Goal: Task Accomplishment & Management: Contribute content

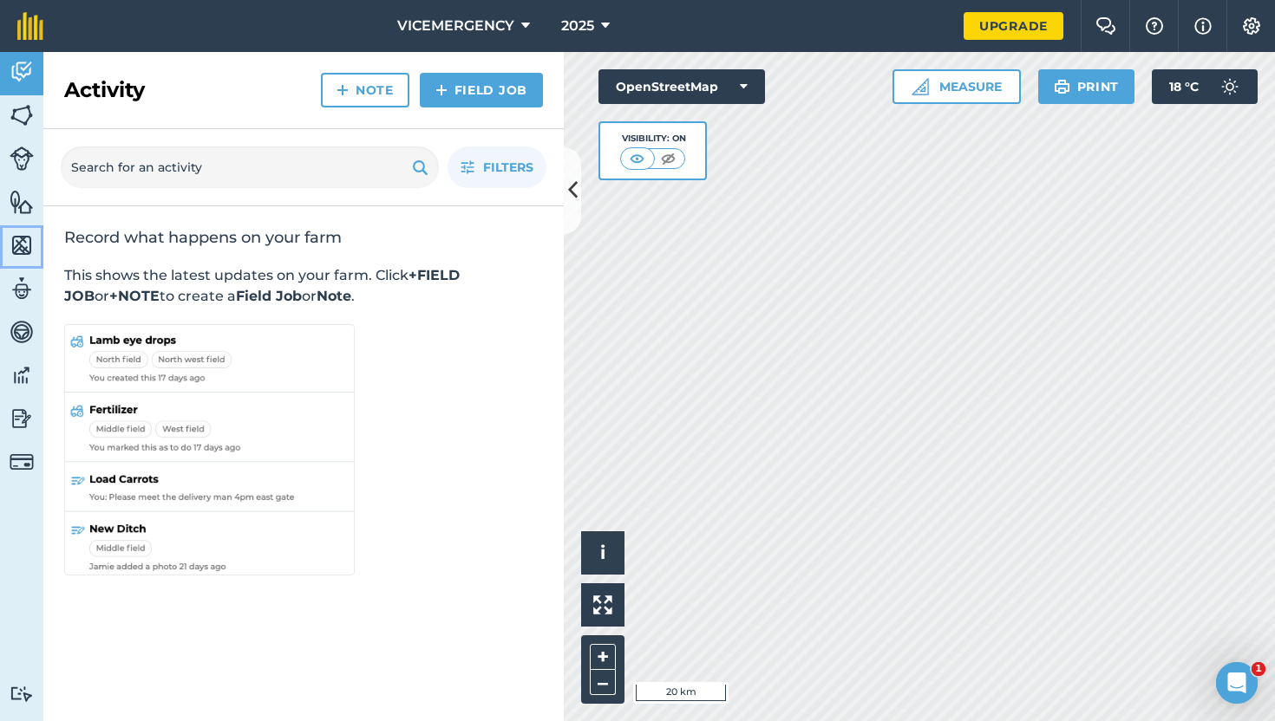
click at [25, 228] on link "Maps" at bounding box center [21, 246] width 43 height 43
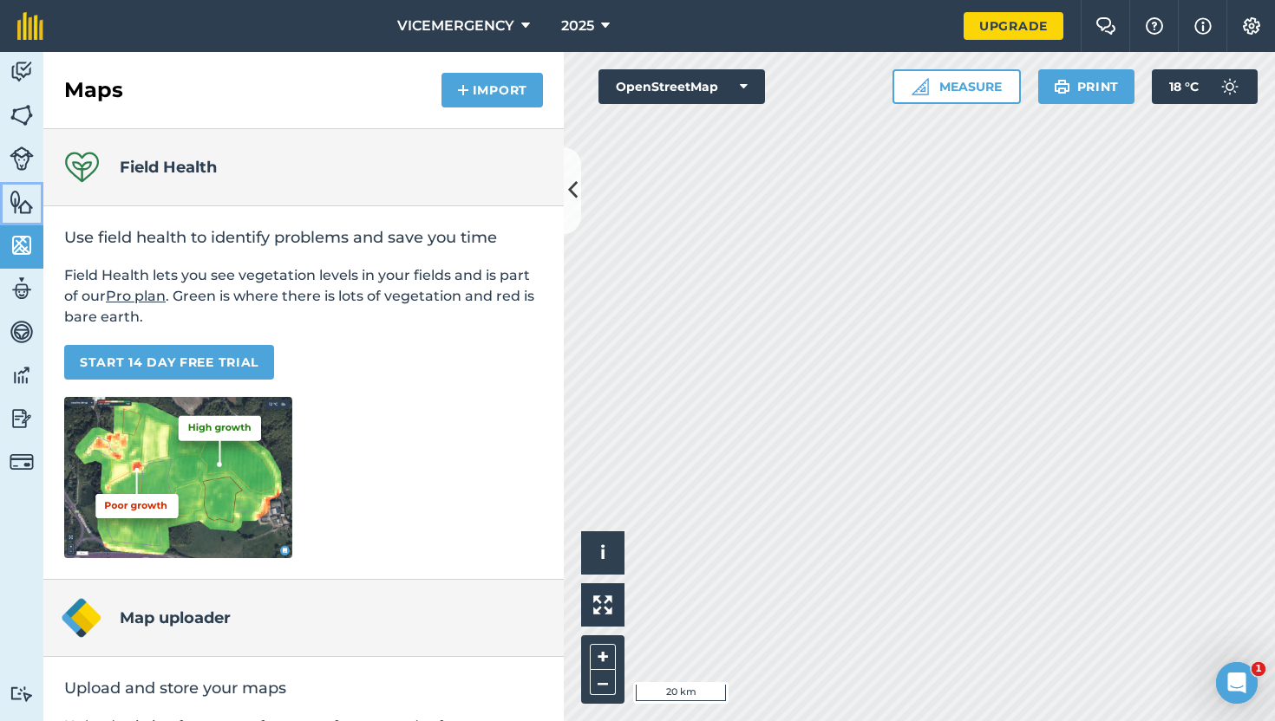
click at [23, 202] on img at bounding box center [22, 202] width 24 height 26
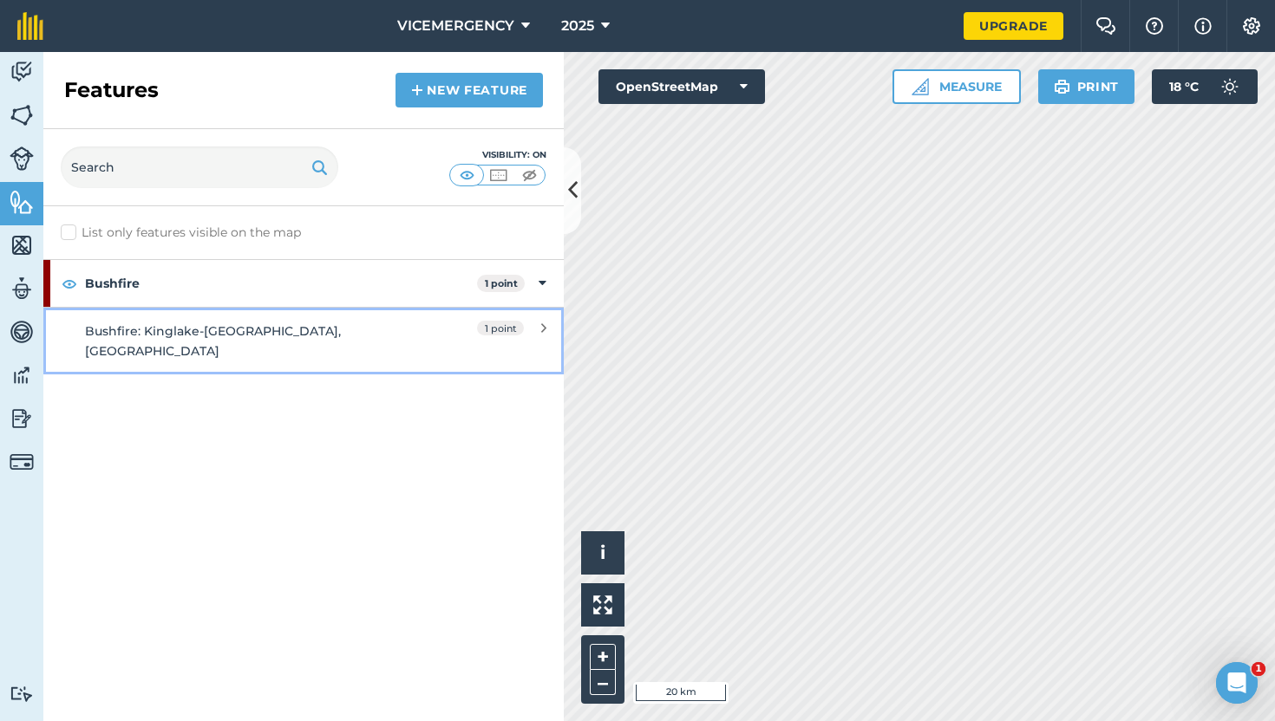
click at [310, 330] on div "Bushfire: Kinglake-[GEOGRAPHIC_DATA], [GEOGRAPHIC_DATA]" at bounding box center [239, 341] width 308 height 39
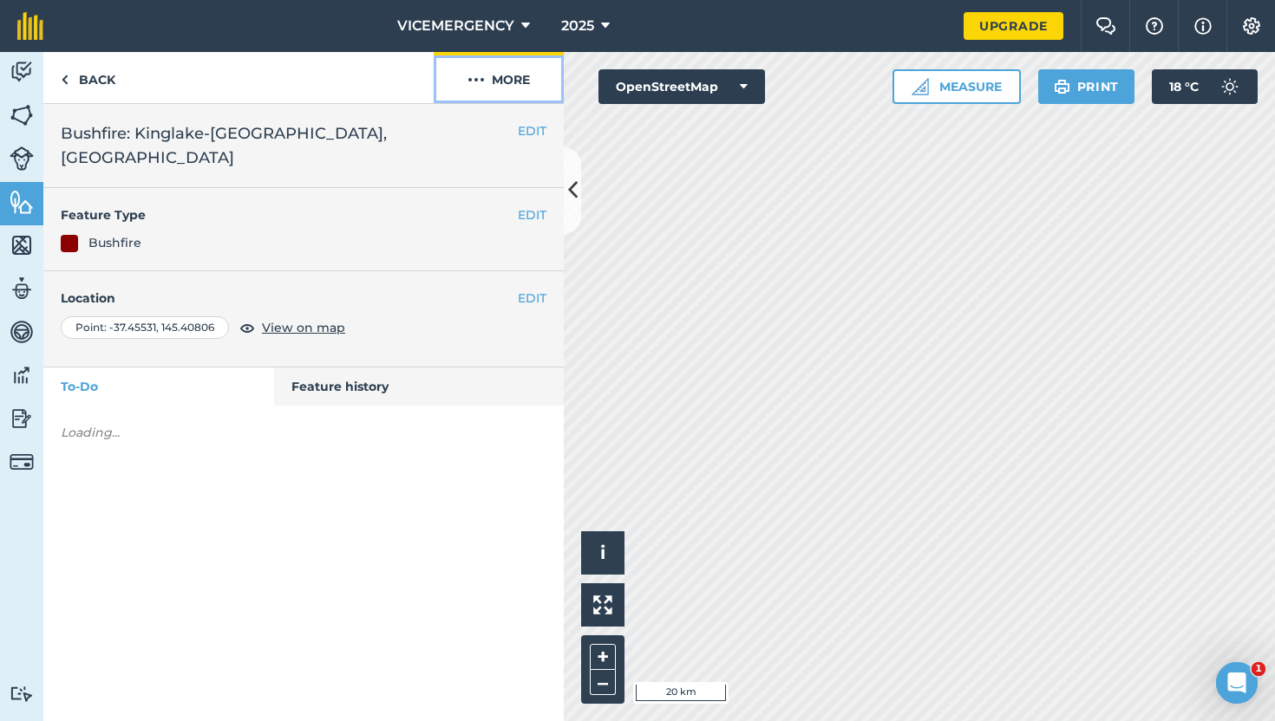
click at [508, 88] on button "More" at bounding box center [499, 77] width 130 height 51
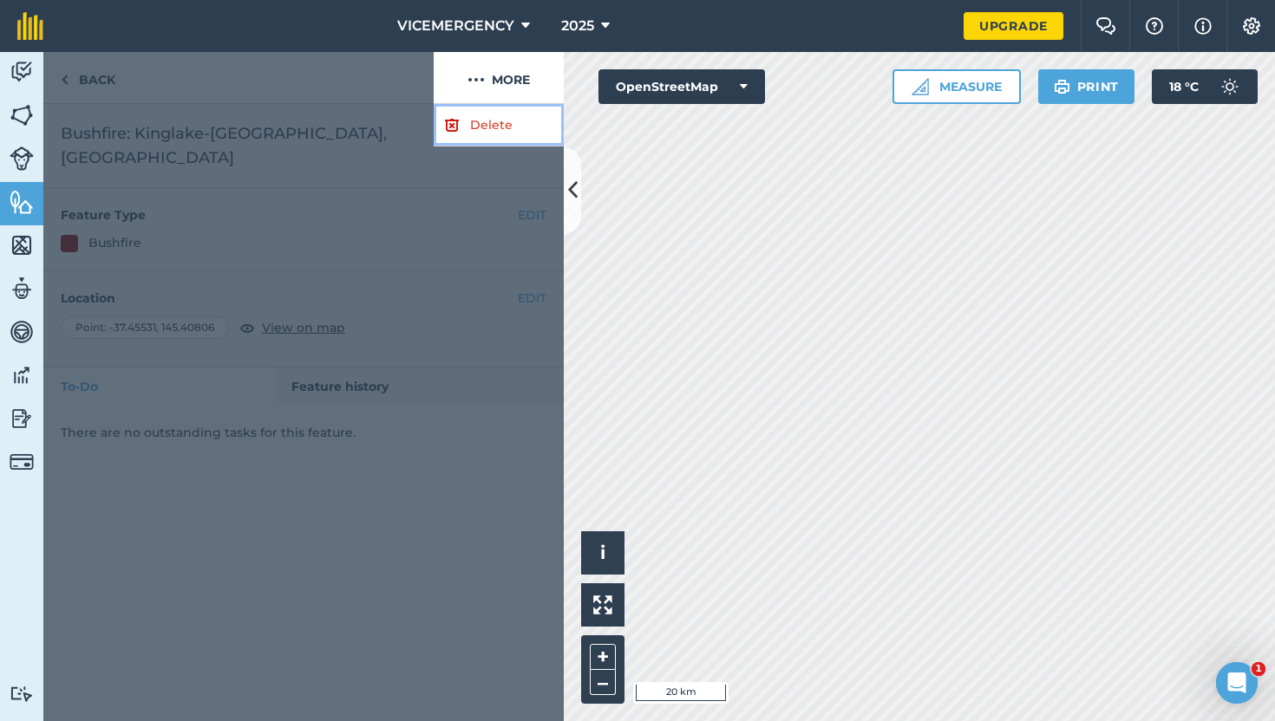
click at [475, 120] on link "Delete" at bounding box center [499, 125] width 130 height 42
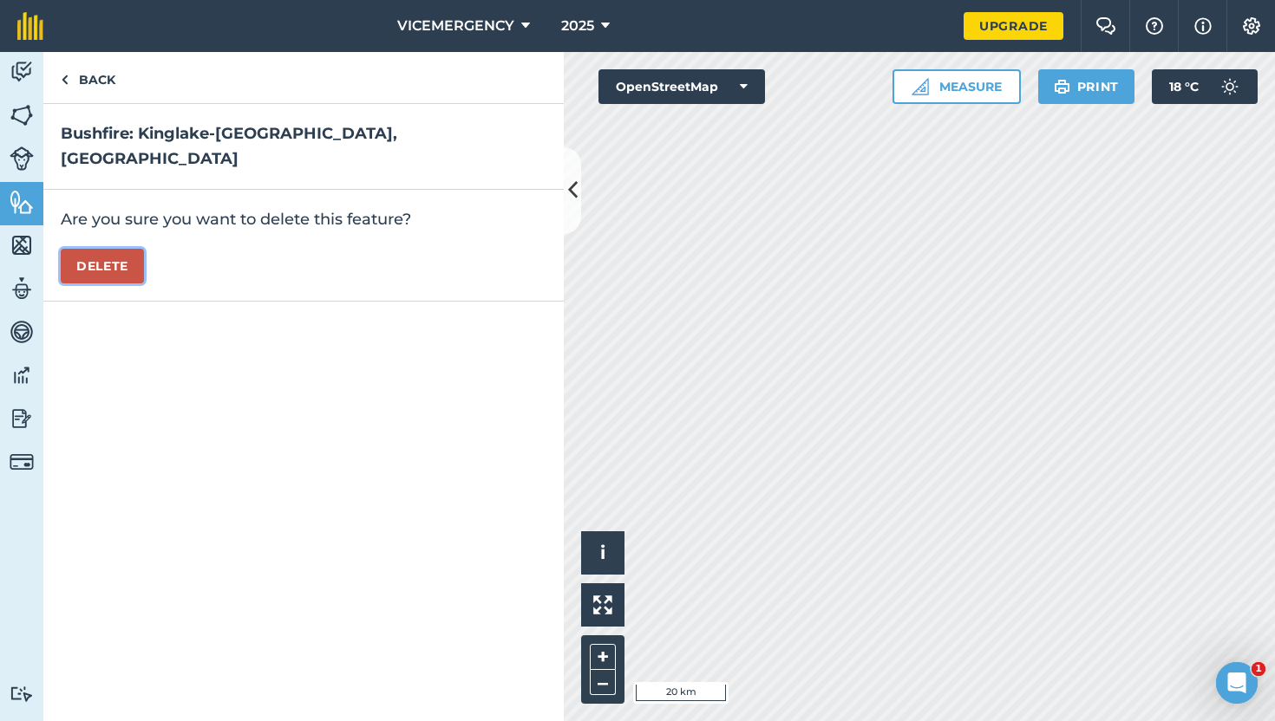
click at [131, 249] on button "Delete" at bounding box center [102, 266] width 83 height 35
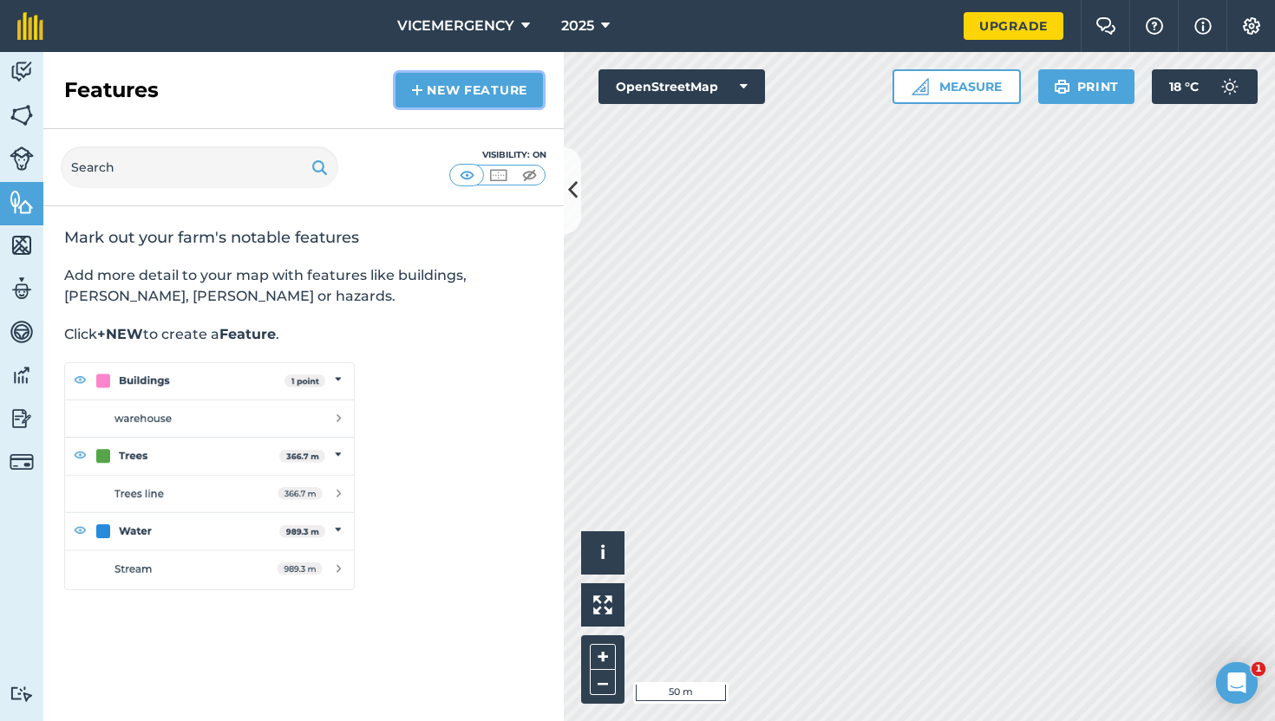
click at [429, 93] on link "New feature" at bounding box center [468, 90] width 147 height 35
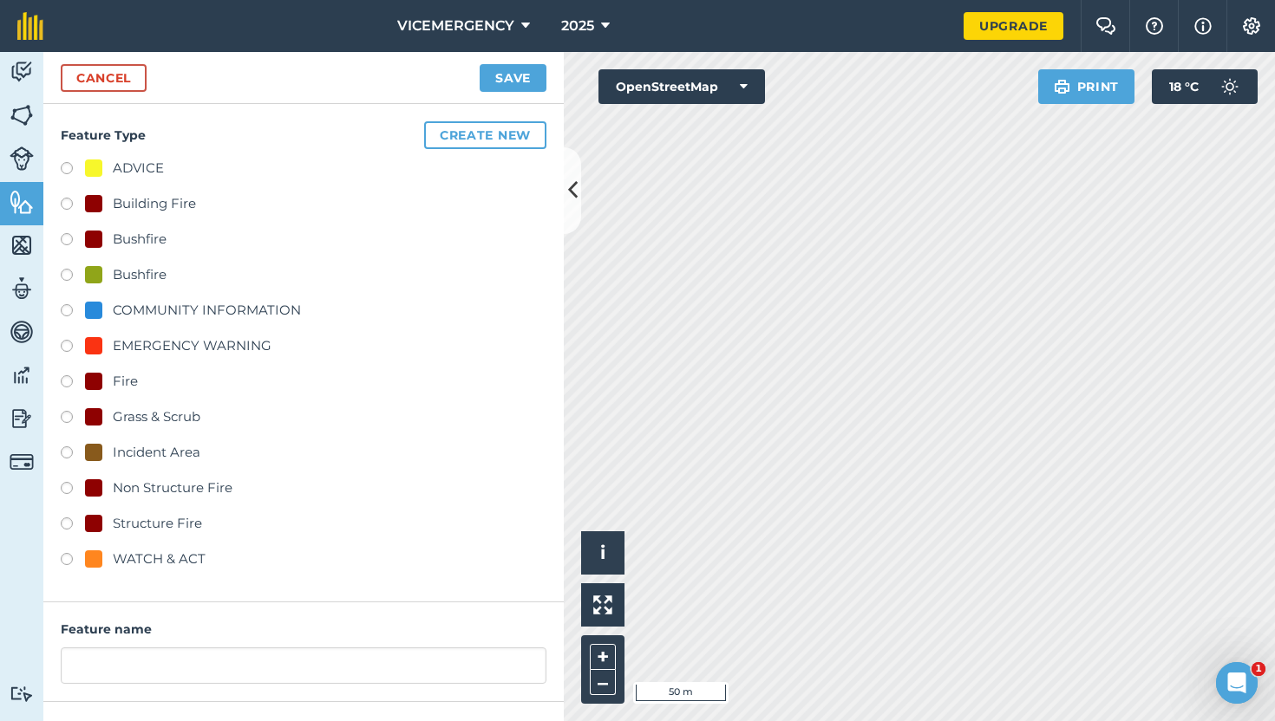
click at [64, 417] on label at bounding box center [73, 419] width 24 height 17
radio input "true"
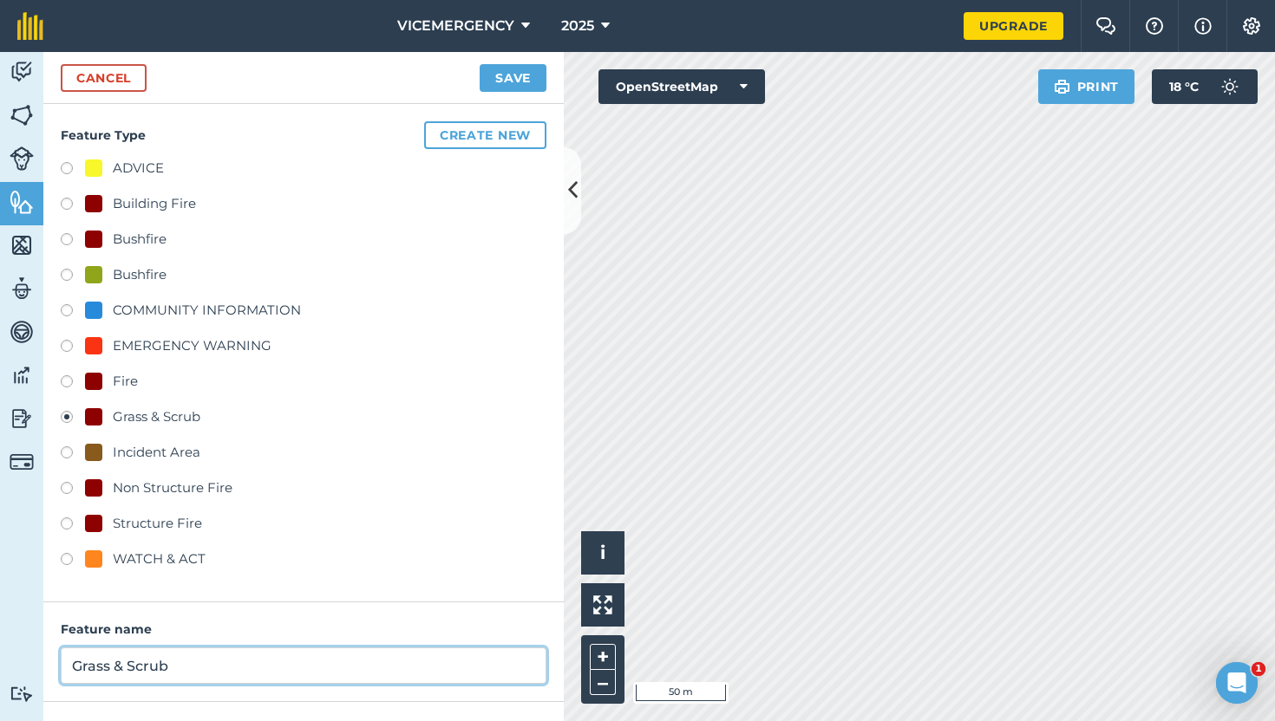
click at [186, 664] on input "Grass & Scrub" at bounding box center [304, 666] width 486 height 36
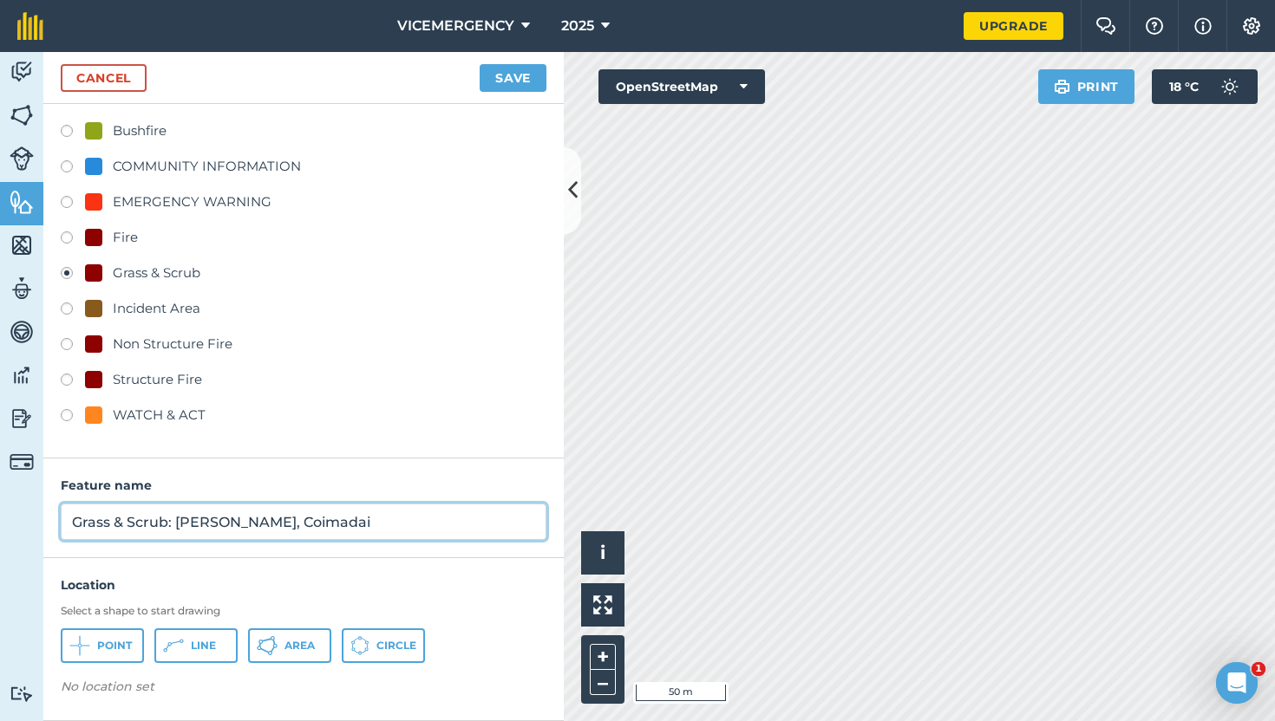
type input "Grass & Scrub: [PERSON_NAME], Coimadai"
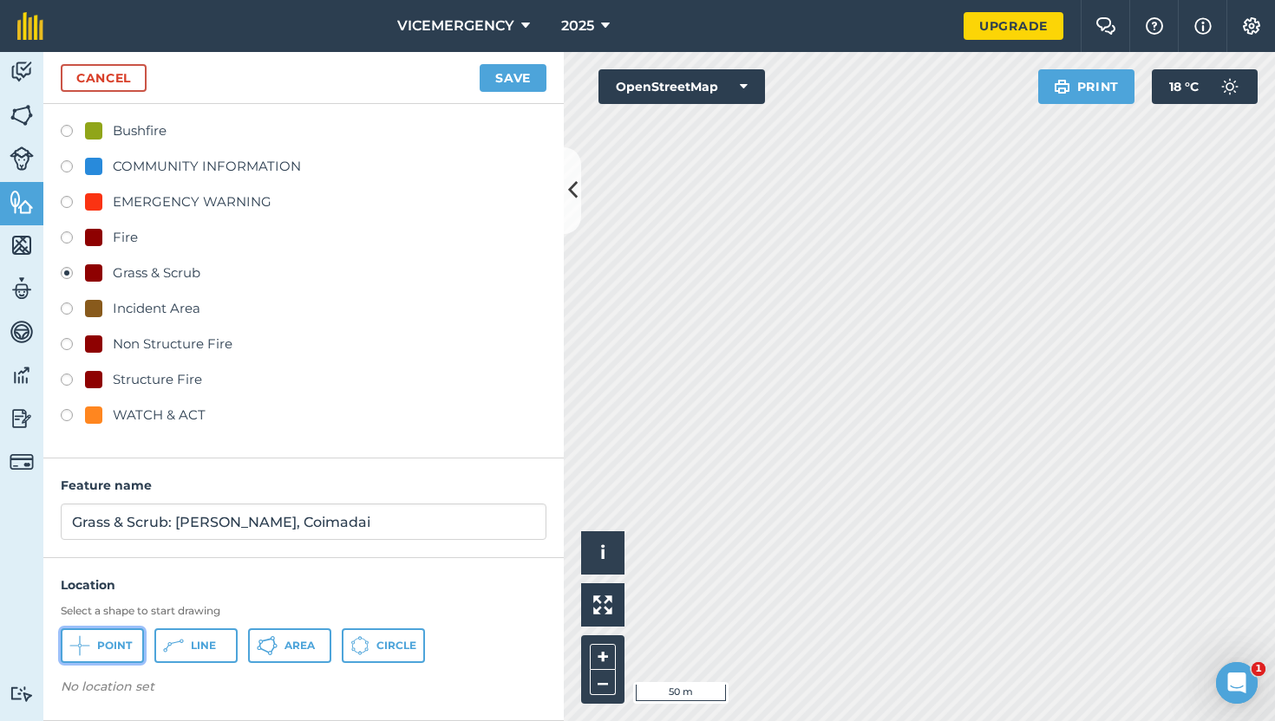
click at [127, 641] on span "Point" at bounding box center [114, 646] width 35 height 14
click at [504, 74] on button "Save" at bounding box center [513, 78] width 67 height 28
